Goal: Communication & Community: Answer question/provide support

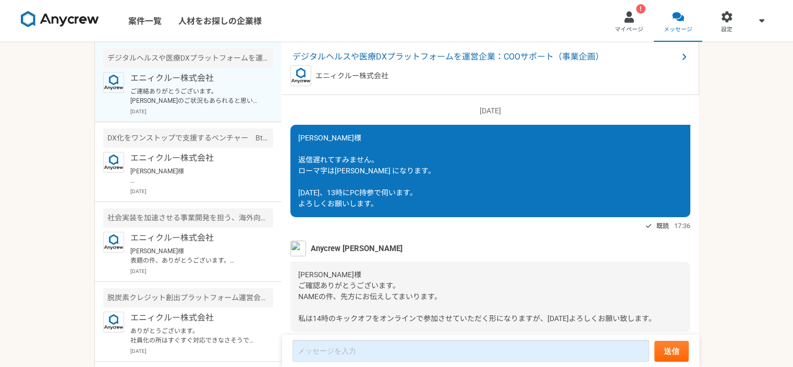
scroll to position [1070, 0]
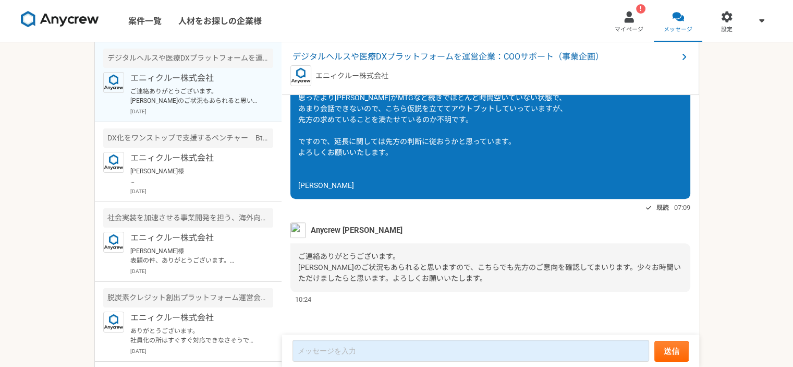
click at [346, 284] on div "ご連絡ありがとうございます。 [PERSON_NAME]のご状況もあられると思いますので、こちらでも先方のご意向を確認してまいります。少々お時間いただけました…" at bounding box center [491, 267] width 400 height 49
click at [343, 282] on div at bounding box center [343, 282] width 0 height 0
click at [444, 271] on span "ご連絡ありがとうございます。 [PERSON_NAME]のご状況もあられると思いますので、こちらでも先方のご意向を確認してまいります。少々お時間いただけました…" at bounding box center [489, 267] width 383 height 30
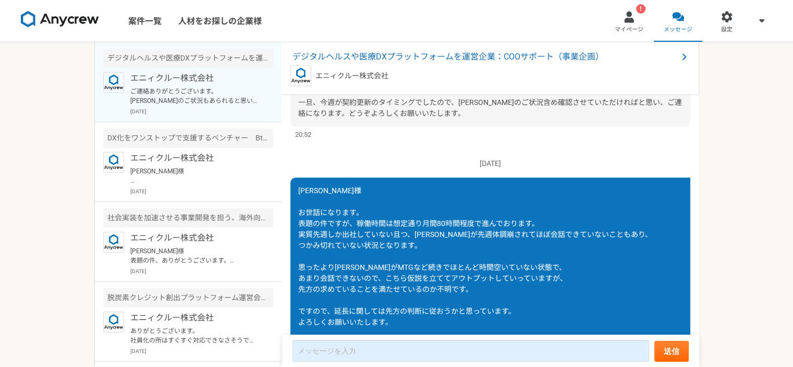
scroll to position [877, 0]
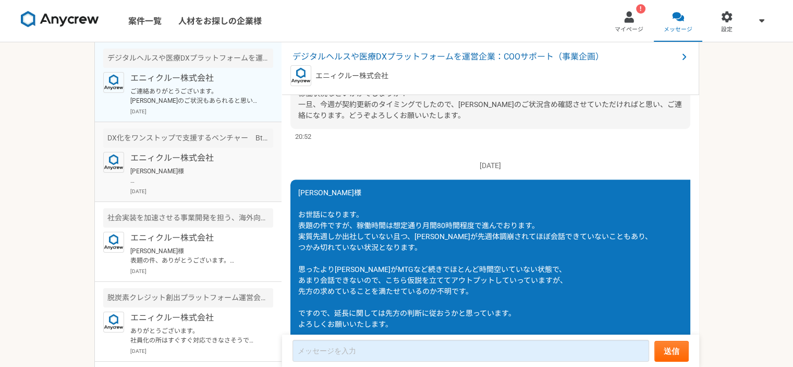
click at [215, 173] on p "[PERSON_NAME]様 本件、ご連絡が遅くなり、大変申し訳ございません。 本件、先方の財務状況が変化し、一度、本件のプロジェクト開始時期を見直したいとの…" at bounding box center [194, 175] width 129 height 19
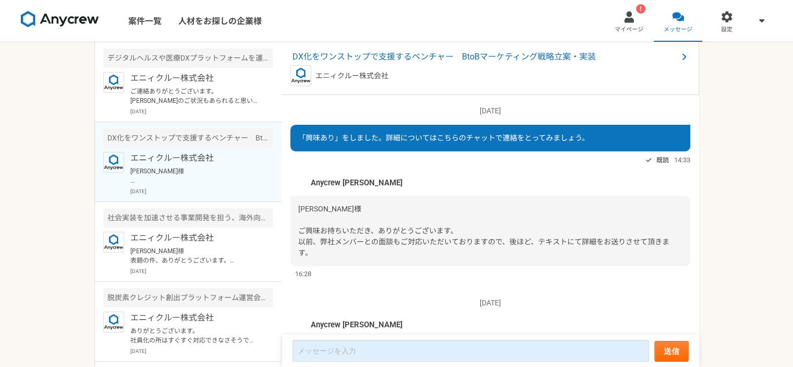
scroll to position [13, 0]
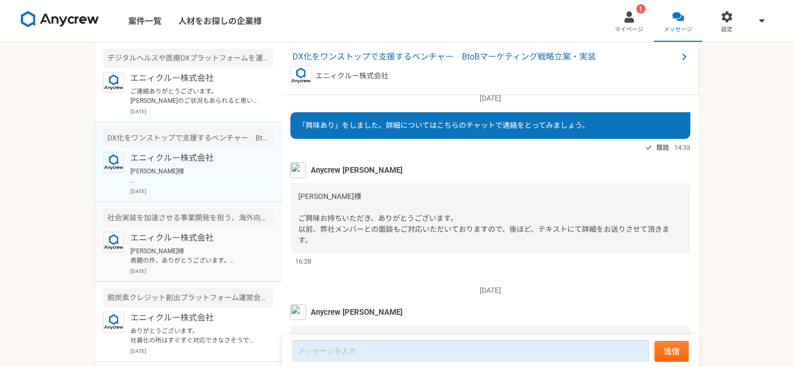
click at [195, 252] on p "[PERSON_NAME]様 表題の件、ありがとうございます。 よろしくお願いいたします。 [PERSON_NAME]" at bounding box center [194, 255] width 129 height 19
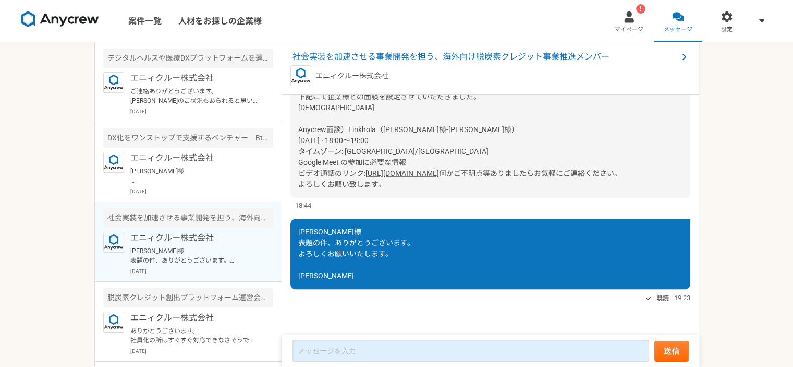
scroll to position [1165, 0]
click at [336, 188] on span "何かご不明点等ありましたらお気軽にご連絡ください。 よろしくお願い致します。" at bounding box center [459, 178] width 323 height 19
click at [331, 180] on div "ご連絡ありがとうございます。 下記にて企業様との面談を設定させていただきました。 [DEMOGRAPHIC_DATA] Anycrew面談）Linkhola（…" at bounding box center [491, 134] width 400 height 125
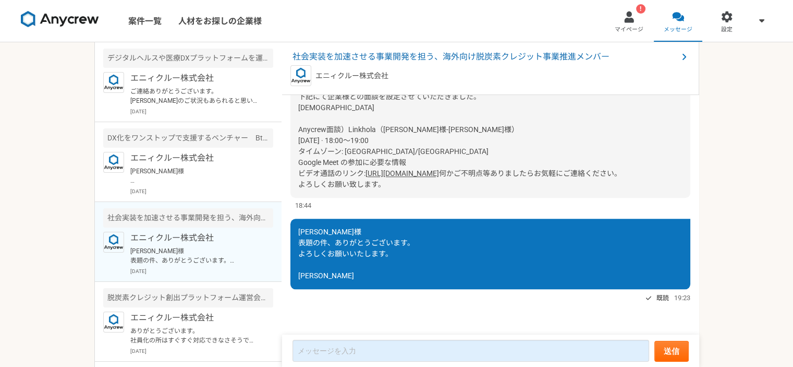
scroll to position [1182, 0]
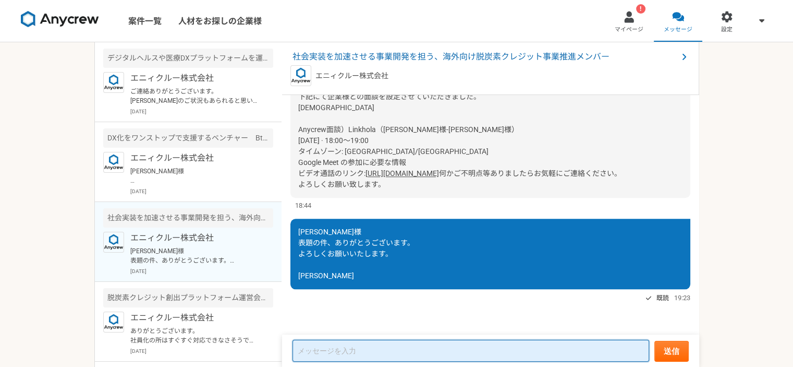
click at [337, 354] on textarea at bounding box center [471, 351] width 357 height 22
type textarea "y"
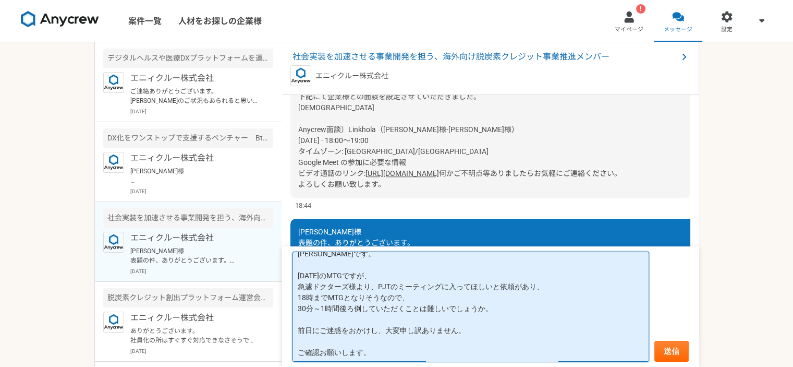
scroll to position [38, 0]
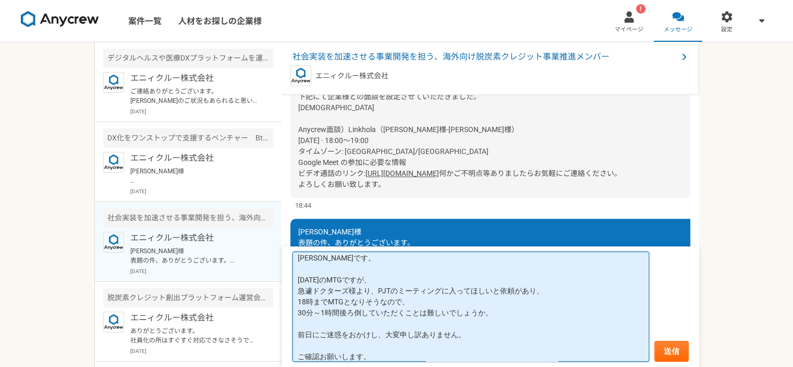
click at [396, 285] on textarea "[PERSON_NAME]様 お世話になります。 [PERSON_NAME]です。 [DATE]のMTGですが、 急遽ドクターズ様より、PJTのミーティングに…" at bounding box center [471, 306] width 357 height 110
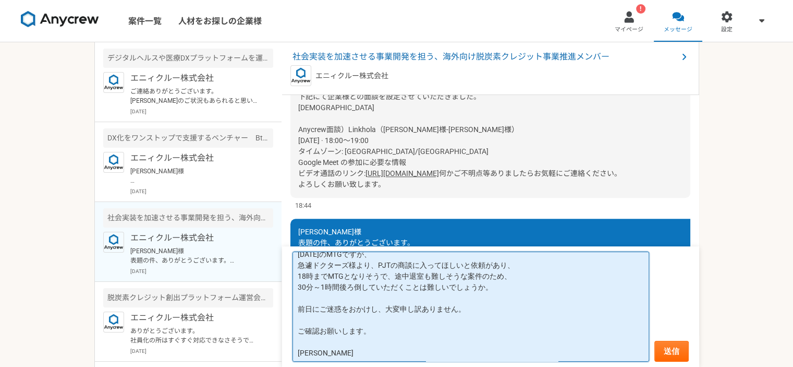
scroll to position [64, 0]
type textarea "[PERSON_NAME]様 お世話になります。 [PERSON_NAME]です。 [DATE]のMTGですが、 急遽ドクターズ様より、PJTの商談に入ってほ…"
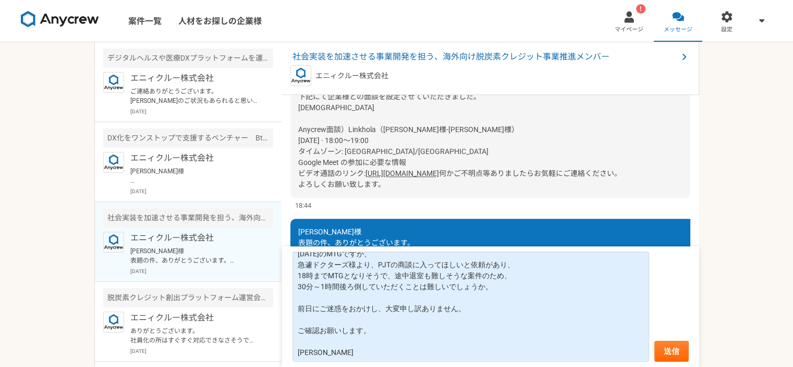
click at [689, 348] on form "[PERSON_NAME]様 お世話になります。 [PERSON_NAME]です。 [DATE]のMTGですが、 急遽ドクターズ様より、PJTの商談に入ってほ…" at bounding box center [490, 306] width 417 height 120
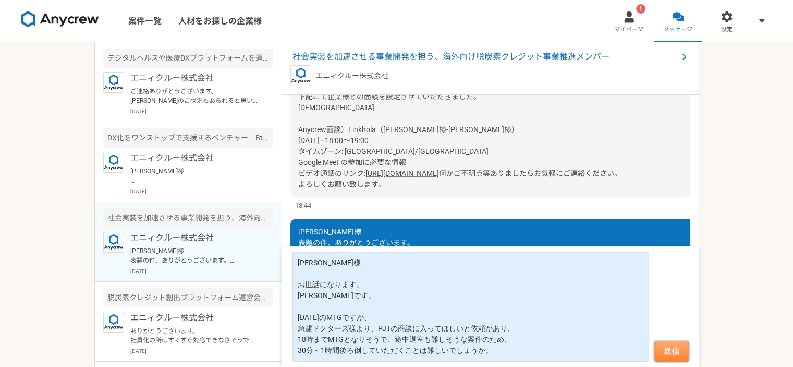
click at [660, 353] on button "送信" at bounding box center [672, 351] width 34 height 21
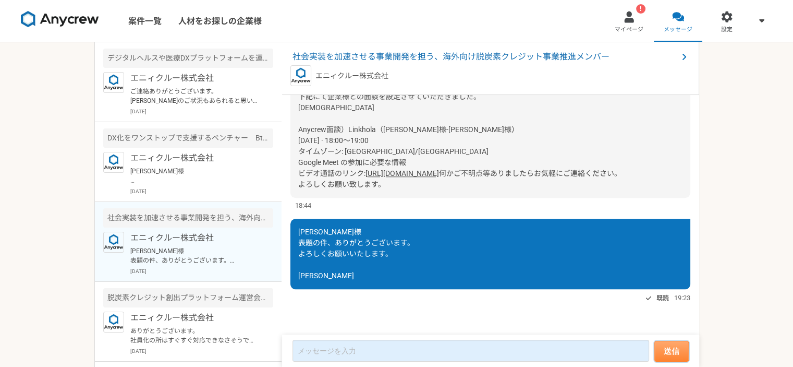
scroll to position [1224, 0]
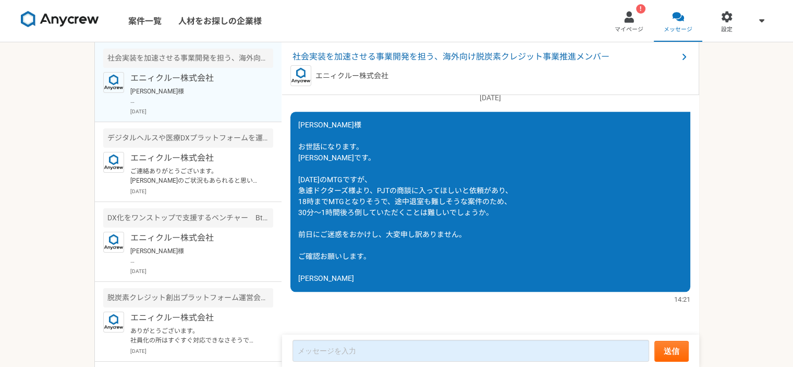
click at [81, 181] on div "案件一覧 人材をお探しの企業様 ! マイページ メッセージ 設定 社会実装を加速させる事業開発を担う、海外向け脱炭素クレジット事業推進メンバー エニィクルー株…" at bounding box center [396, 183] width 793 height 367
